Goal: Information Seeking & Learning: Learn about a topic

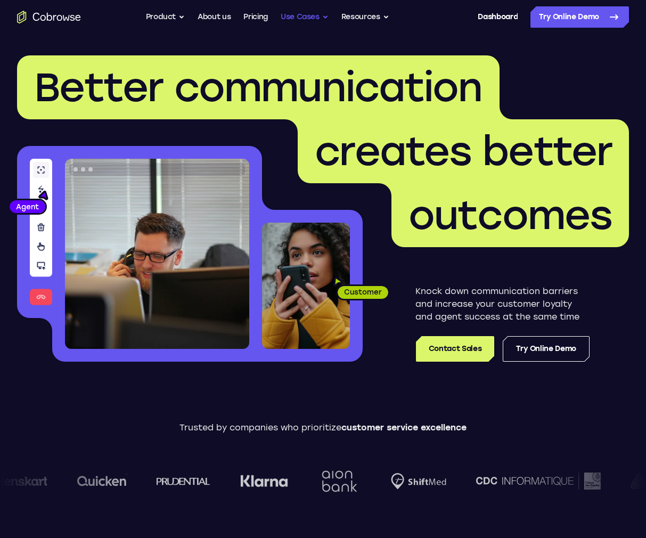
click at [323, 18] on button "Use Cases" at bounding box center [305, 16] width 48 height 21
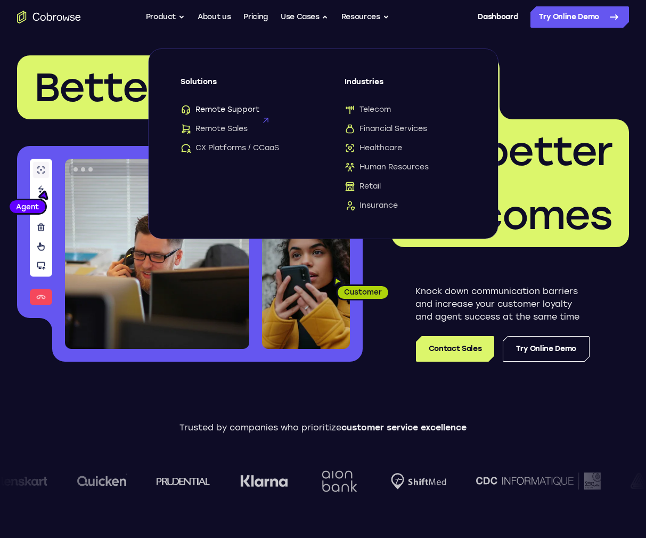
click at [239, 106] on span "Remote Support" at bounding box center [220, 109] width 79 height 11
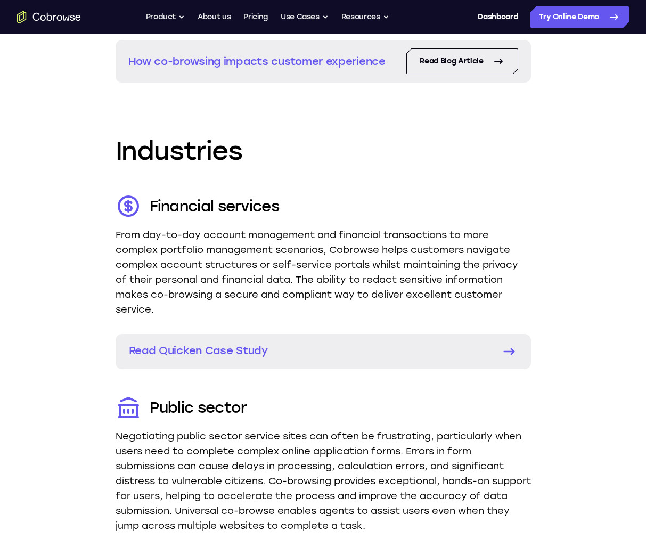
scroll to position [1608, 0]
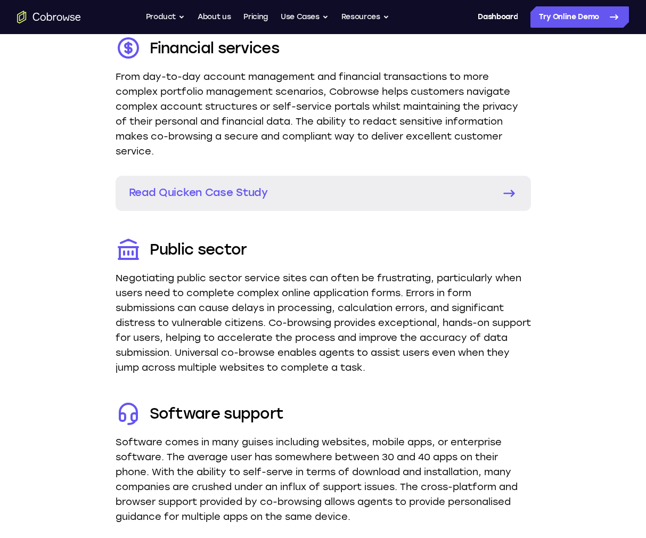
click at [269, 20] on ul "Go back Powerful, Flexible and Trustworthy. Avoid all extra friction for both A…" at bounding box center [268, 16] width 244 height 21
click at [267, 20] on link "Pricing" at bounding box center [256, 16] width 25 height 21
